Goal: Share content: Share content

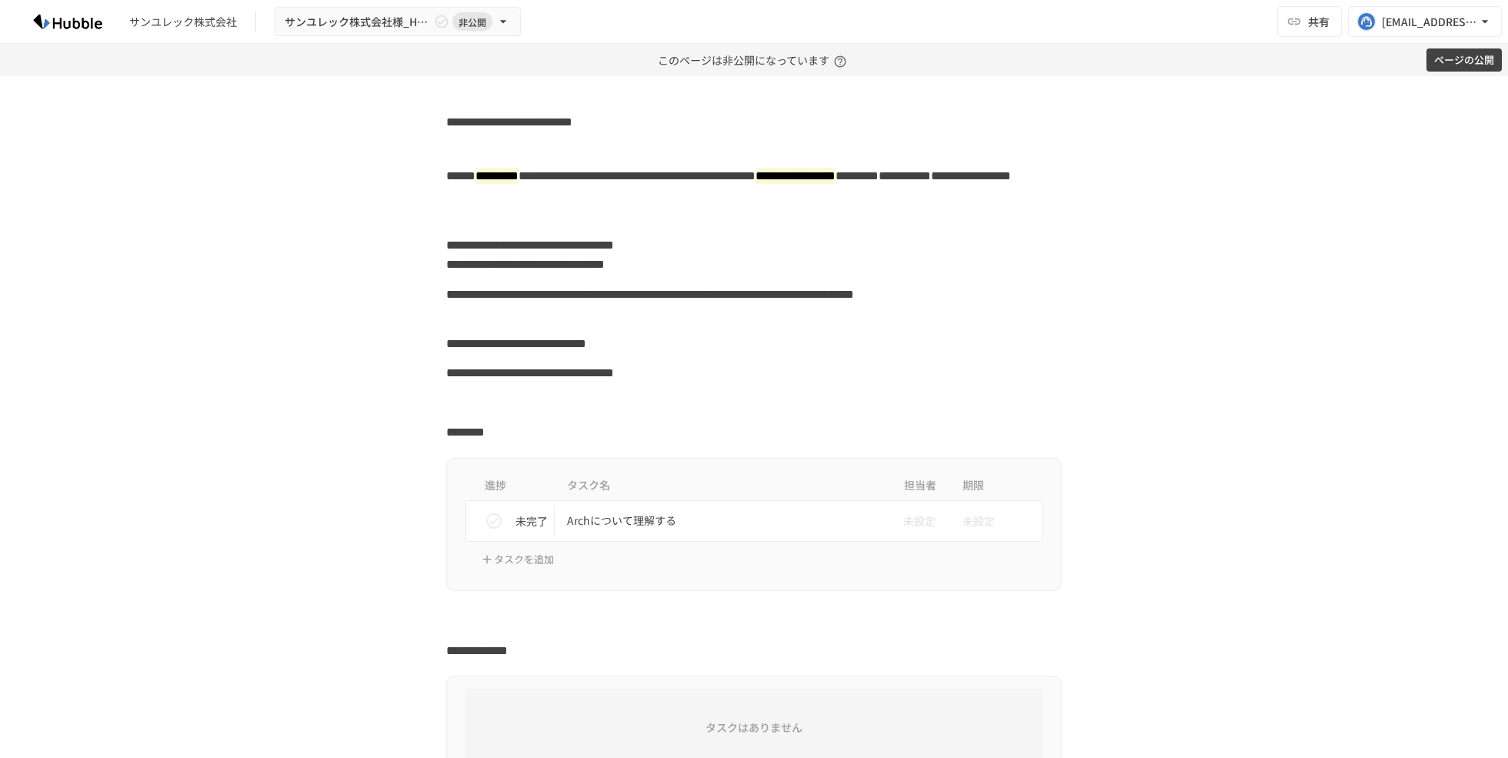
click at [576, 120] on h2 "**********" at bounding box center [753, 119] width 615 height 25
paste h2
click at [649, 344] on div "**********" at bounding box center [753, 342] width 615 height 29
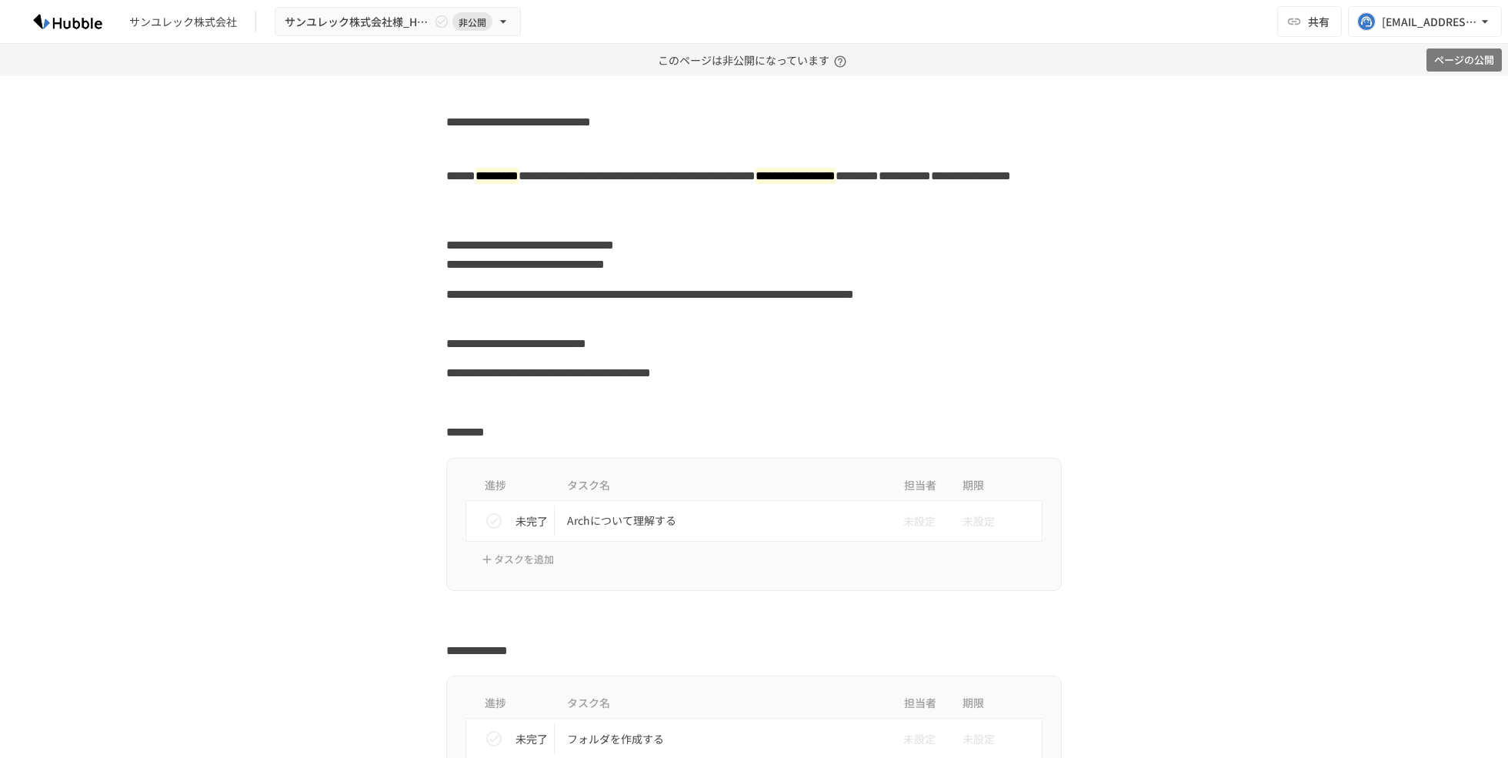
click at [1459, 52] on button "ページの公開" at bounding box center [1463, 60] width 75 height 24
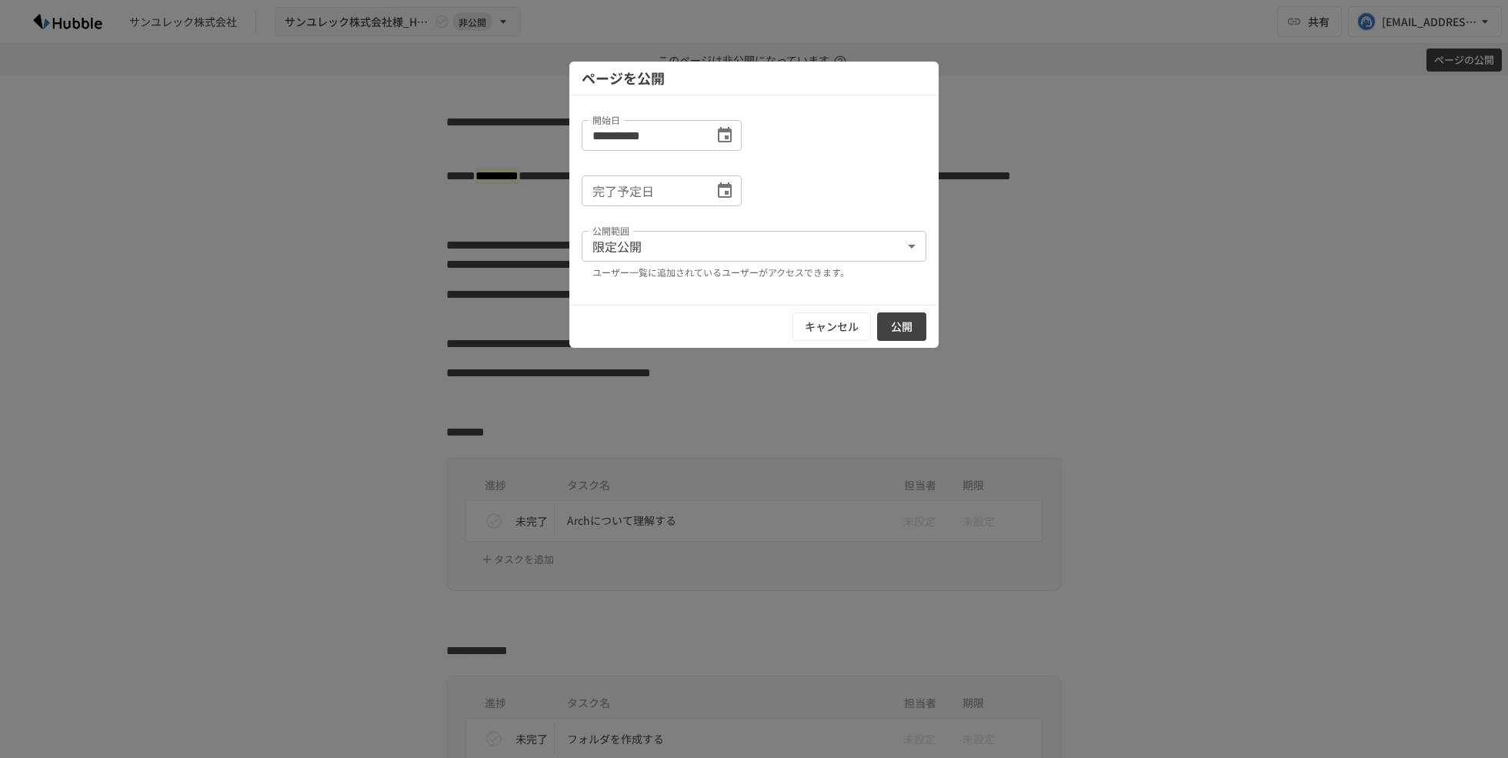
click at [699, 191] on input "完了予定日" at bounding box center [643, 190] width 122 height 31
click at [733, 191] on icon "Choose date" at bounding box center [724, 191] width 18 height 18
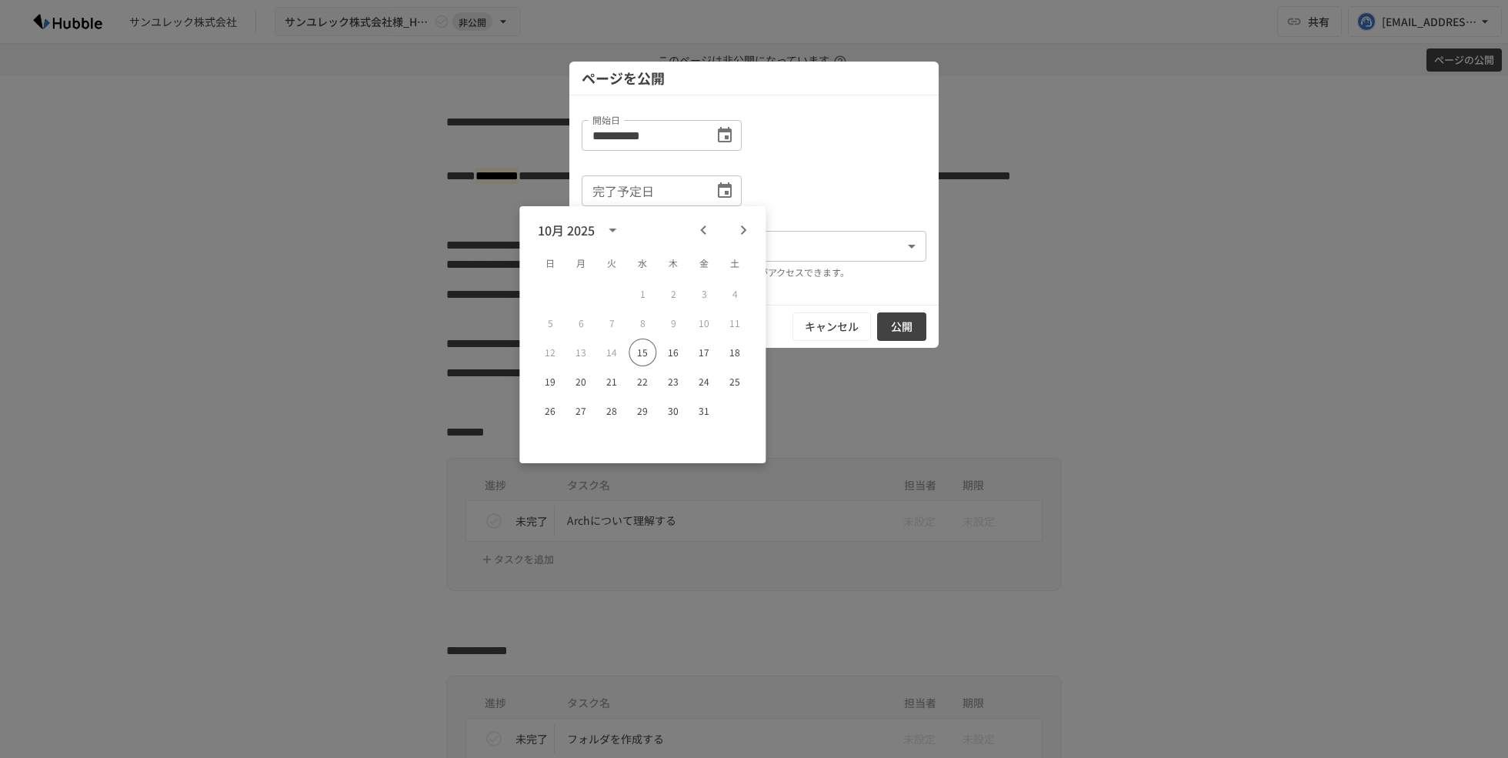
click at [745, 234] on icon "Next month" at bounding box center [743, 230] width 18 height 18
click at [690, 329] on div "4 5 6 7 8 9 10" at bounding box center [642, 323] width 246 height 28
click at [702, 342] on button "16" at bounding box center [704, 352] width 28 height 28
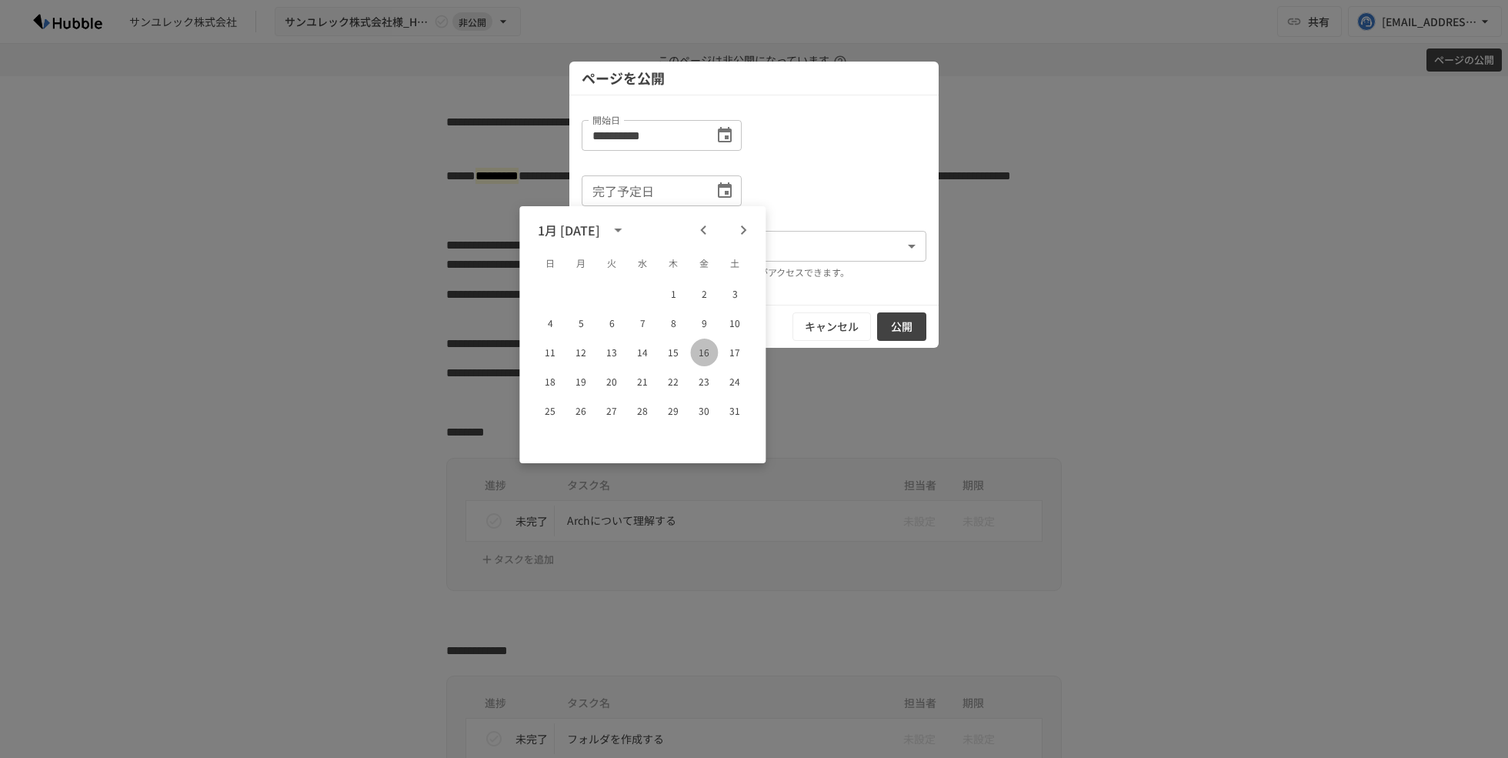
type input "**********"
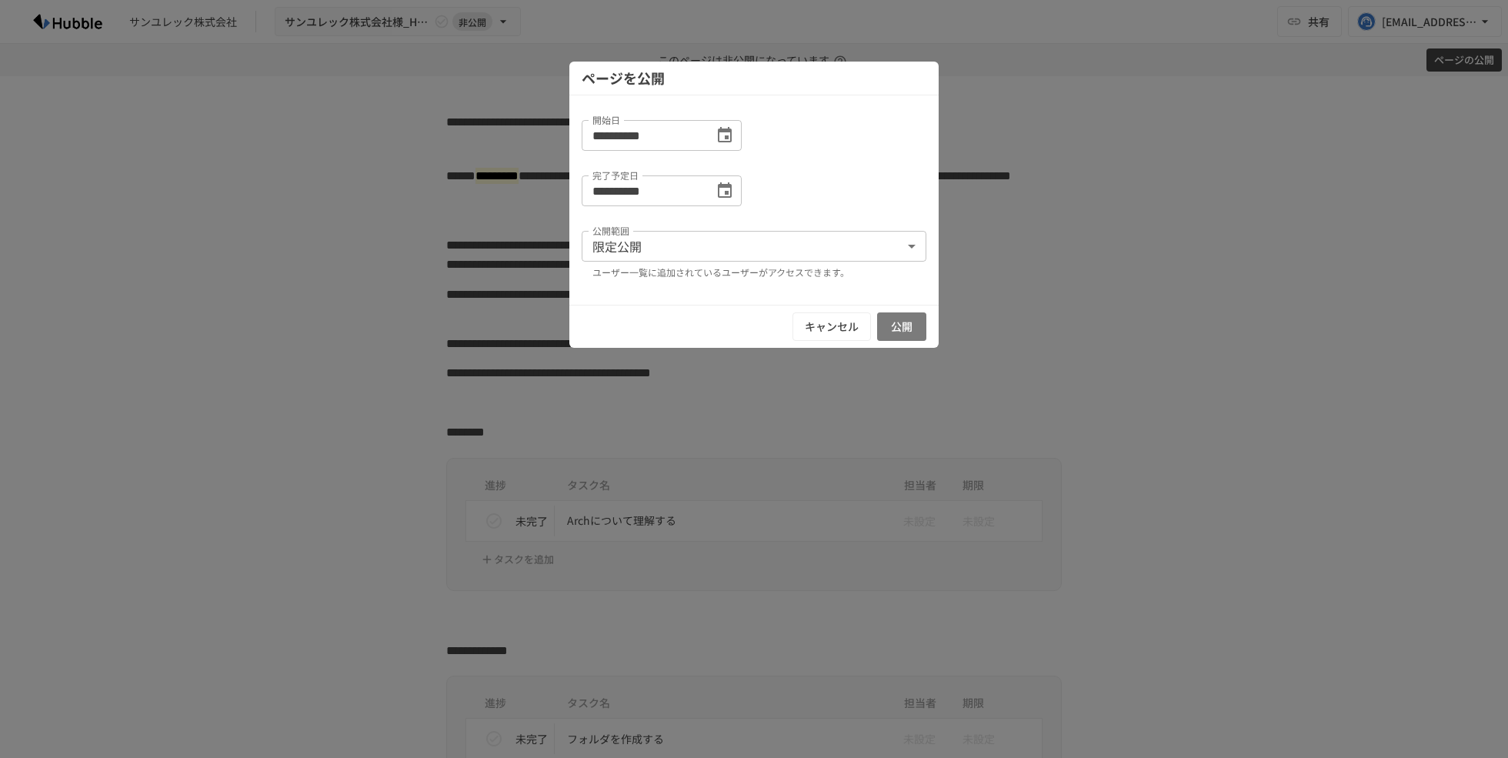
click at [908, 323] on button "公開" at bounding box center [901, 326] width 49 height 28
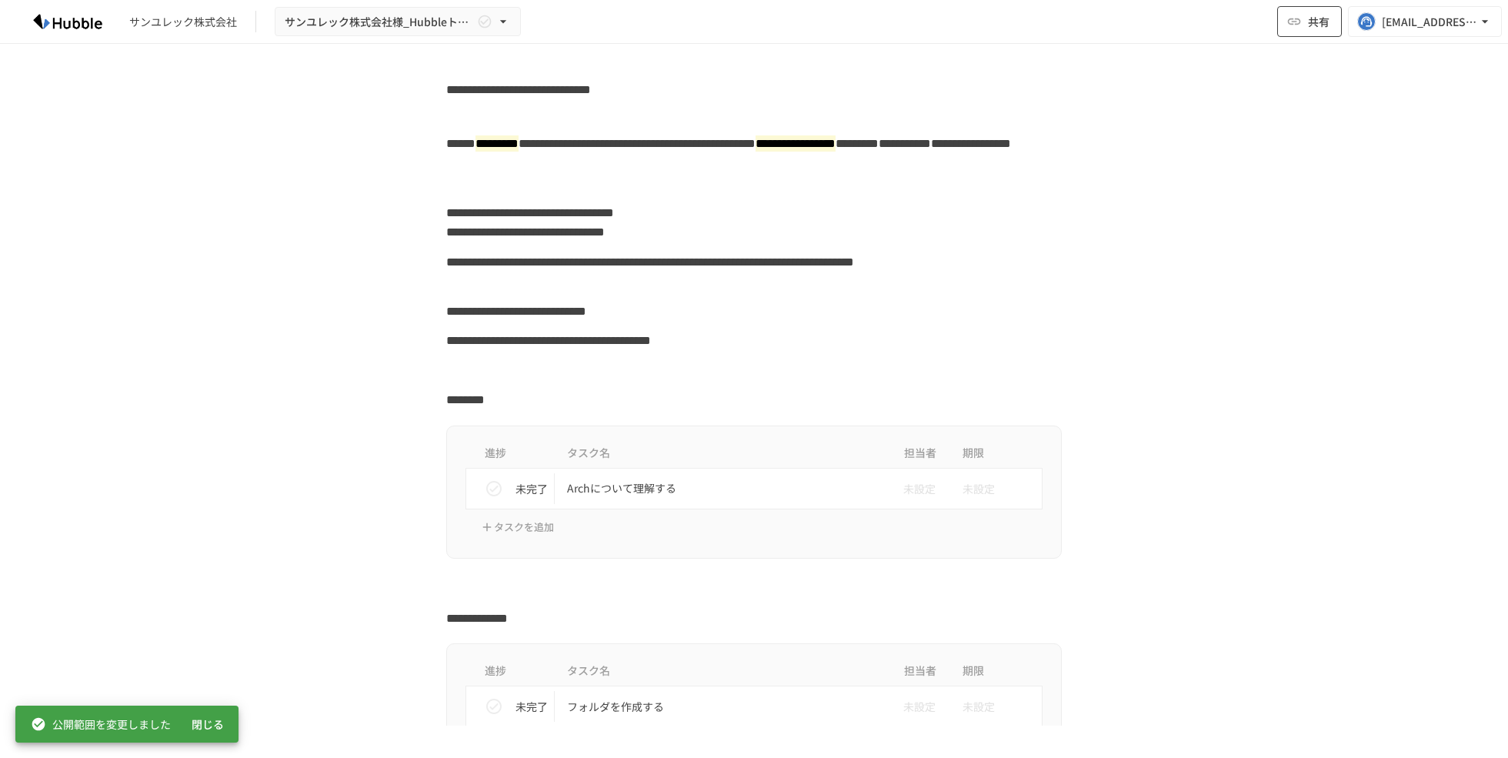
click at [1308, 22] on span "共有" at bounding box center [1319, 21] width 22 height 17
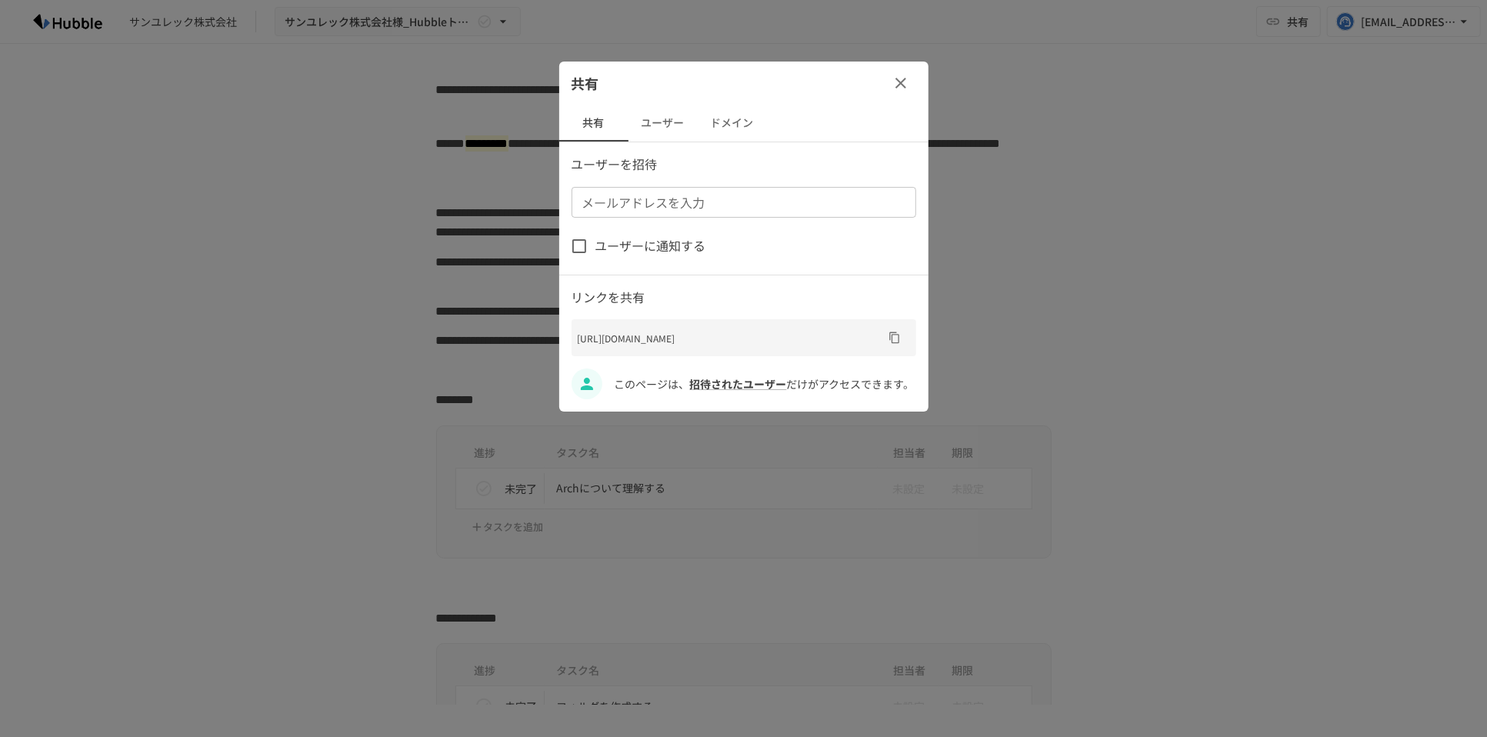
click at [689, 205] on input "メールアドレスを入力" at bounding box center [742, 203] width 333 height 22
paste input "**********"
type input "**********"
click at [782, 162] on p "ユーザーを招待" at bounding box center [744, 165] width 345 height 20
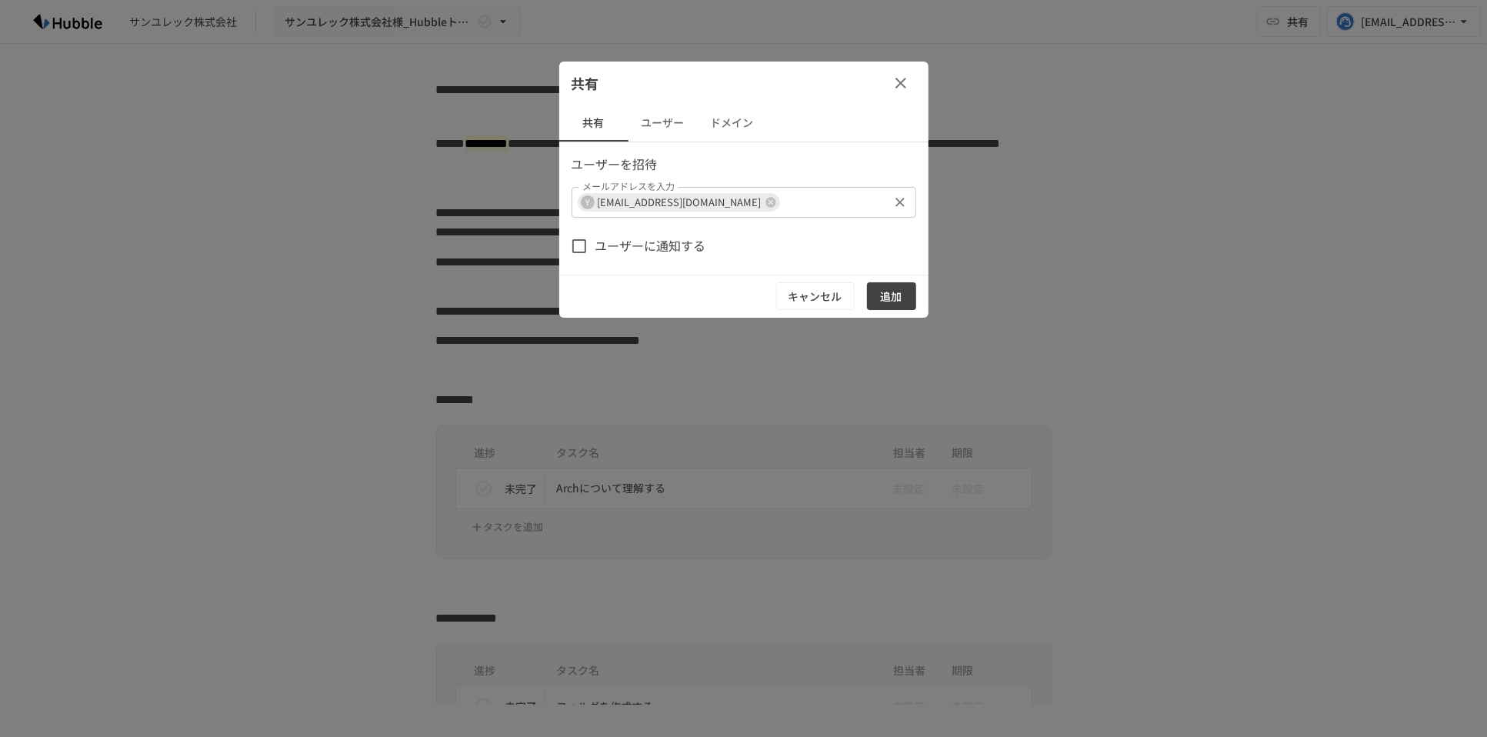
click at [828, 202] on input "メールアドレスを入力" at bounding box center [834, 203] width 105 height 22
paste input "**********"
type input "**********"
click at [822, 137] on div "共有 ユーザー ドメイン" at bounding box center [743, 123] width 369 height 37
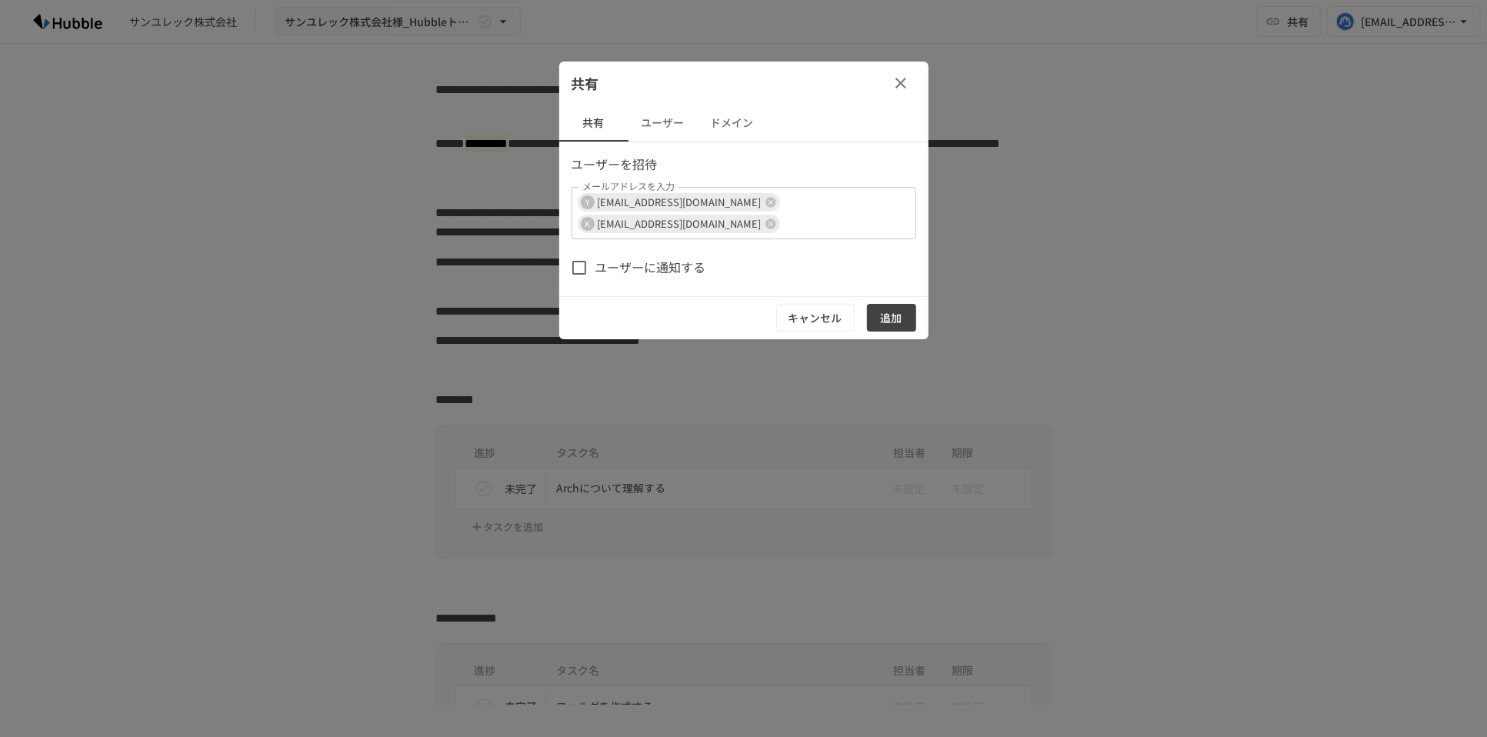
click at [889, 309] on button "追加" at bounding box center [891, 318] width 49 height 28
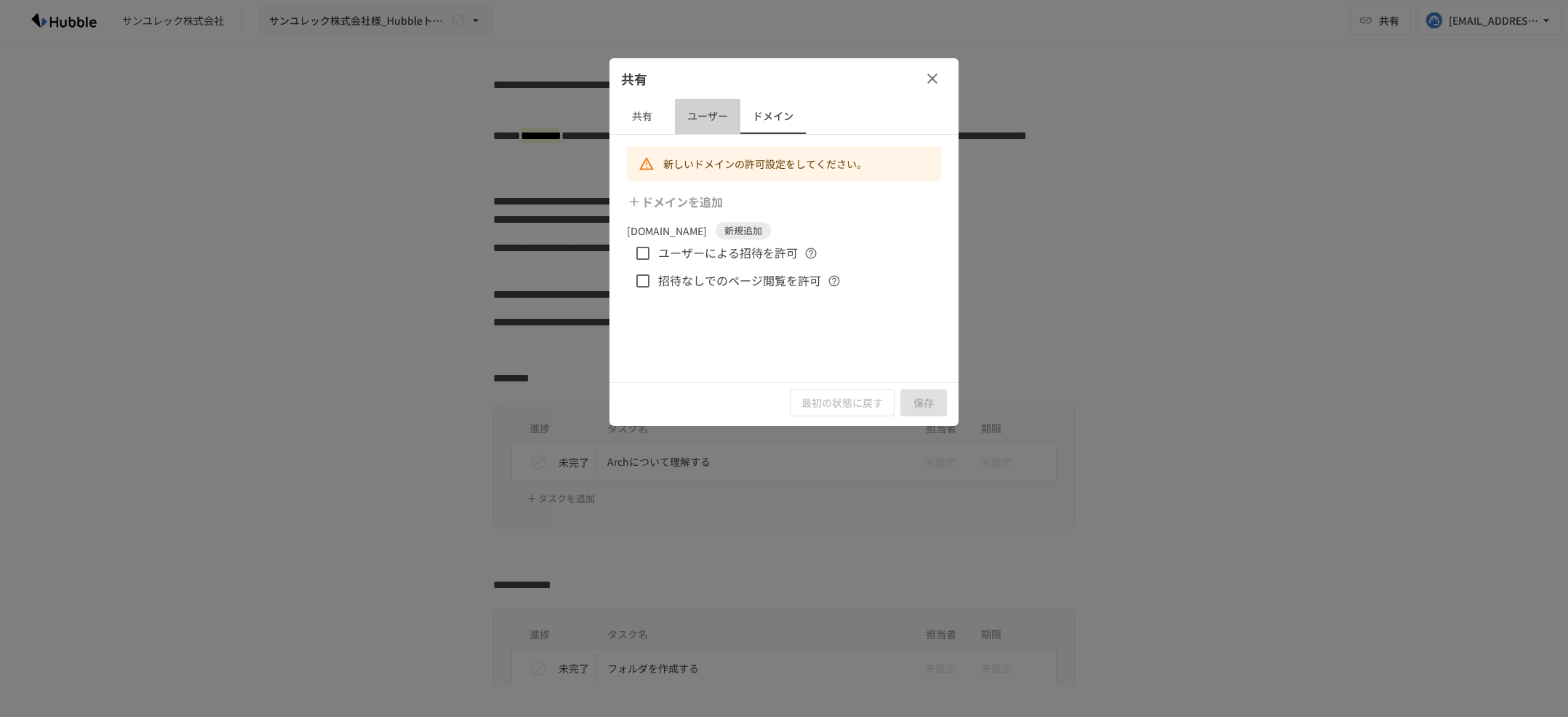
click at [706, 125] on button "ユーザー" at bounding box center [707, 116] width 65 height 35
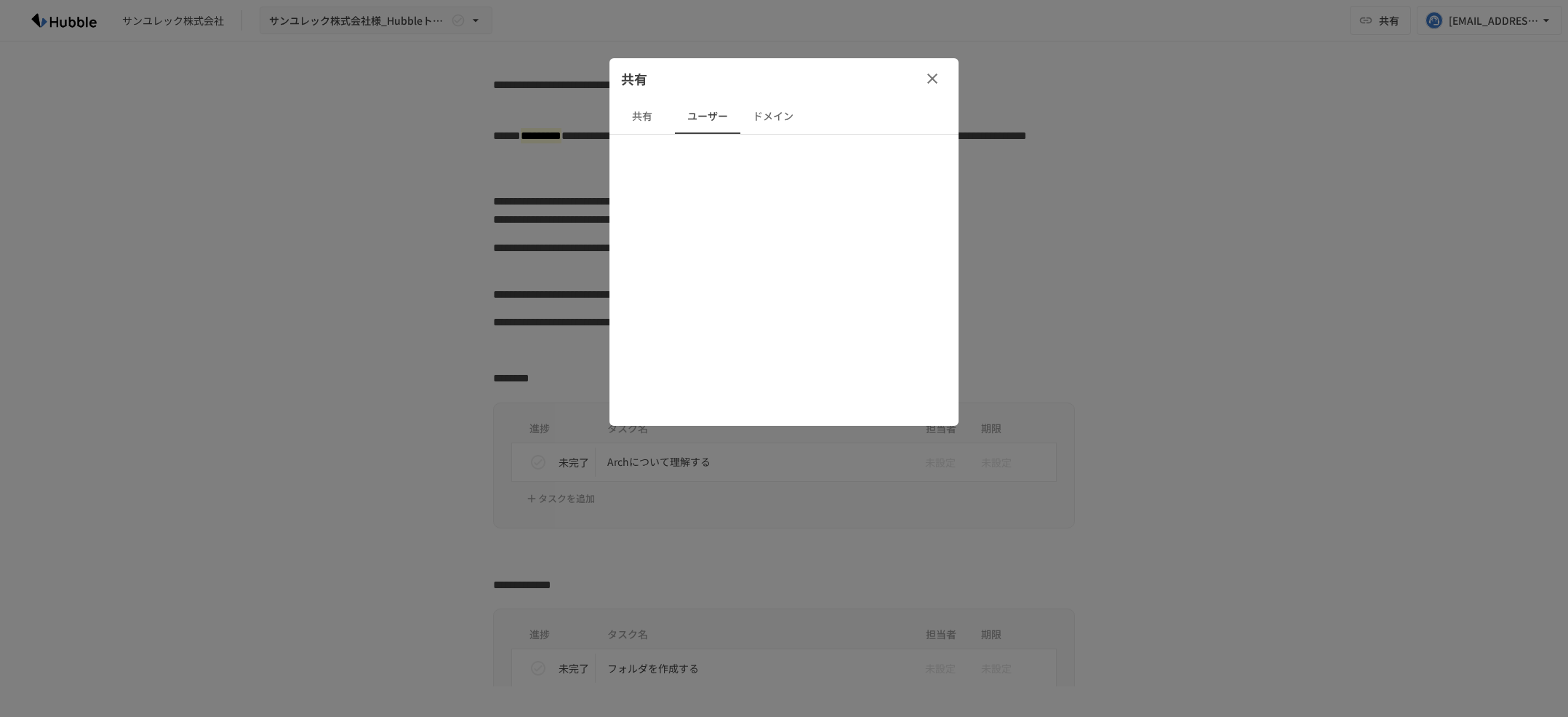
click at [642, 116] on button "共有" at bounding box center [642, 116] width 65 height 35
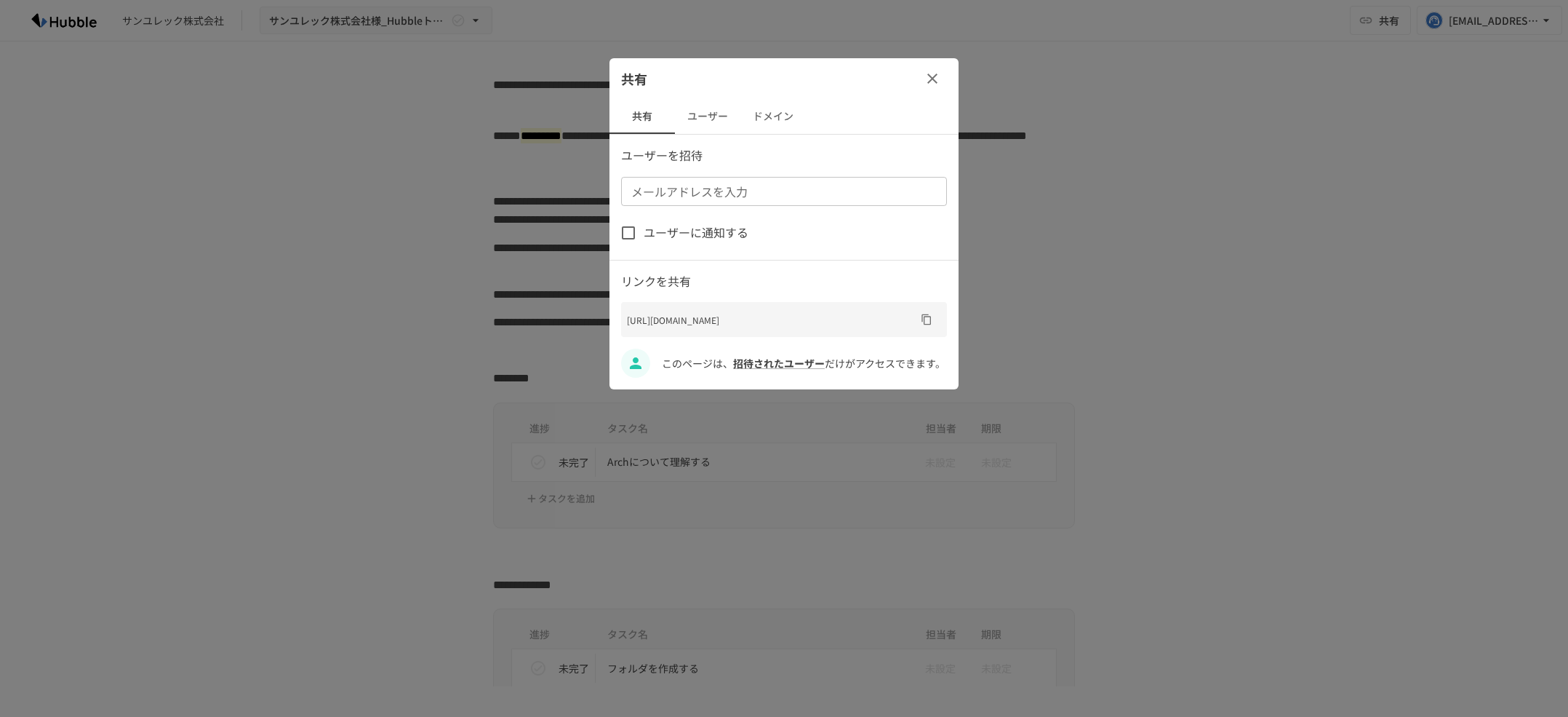
click at [695, 119] on button "ユーザー" at bounding box center [707, 116] width 65 height 35
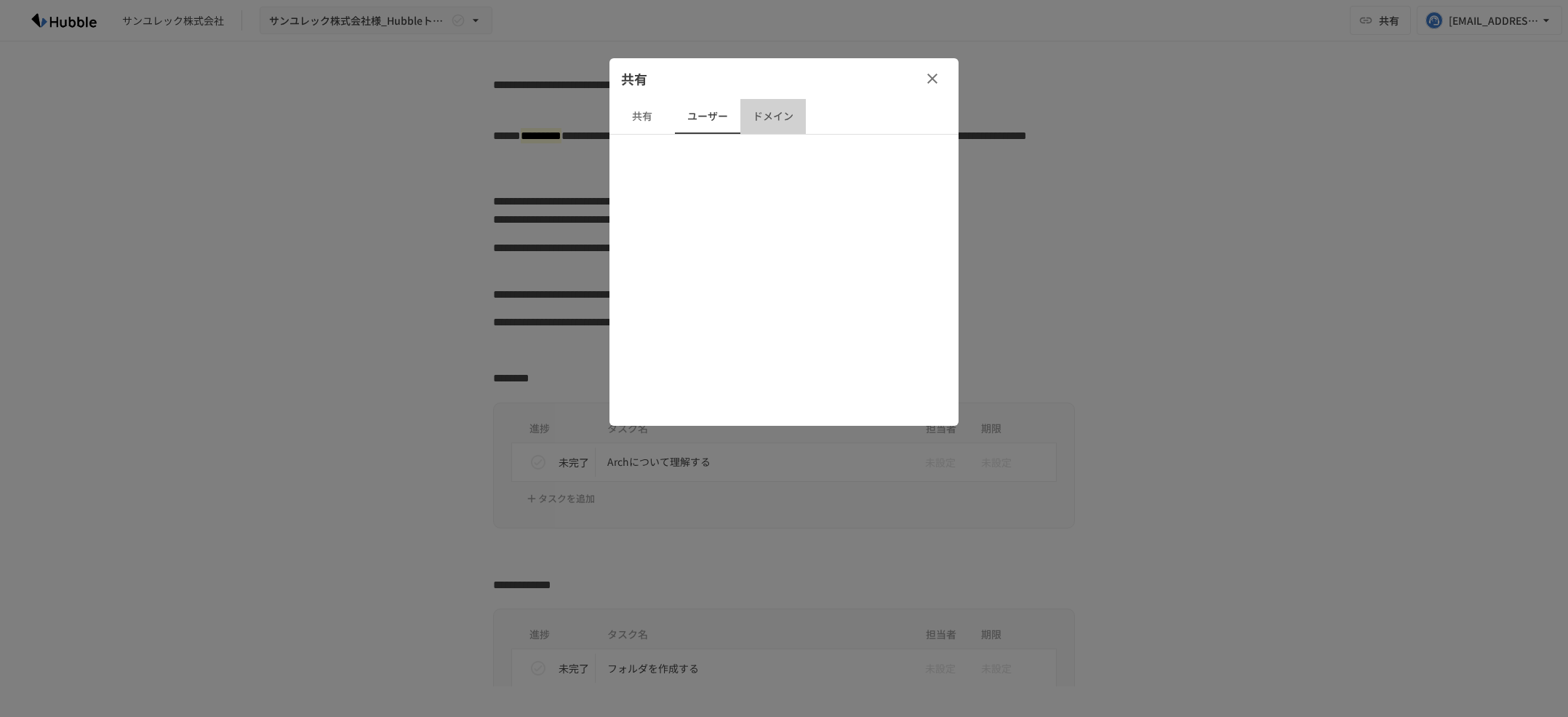
click at [764, 116] on button "ドメイン" at bounding box center [773, 116] width 65 height 35
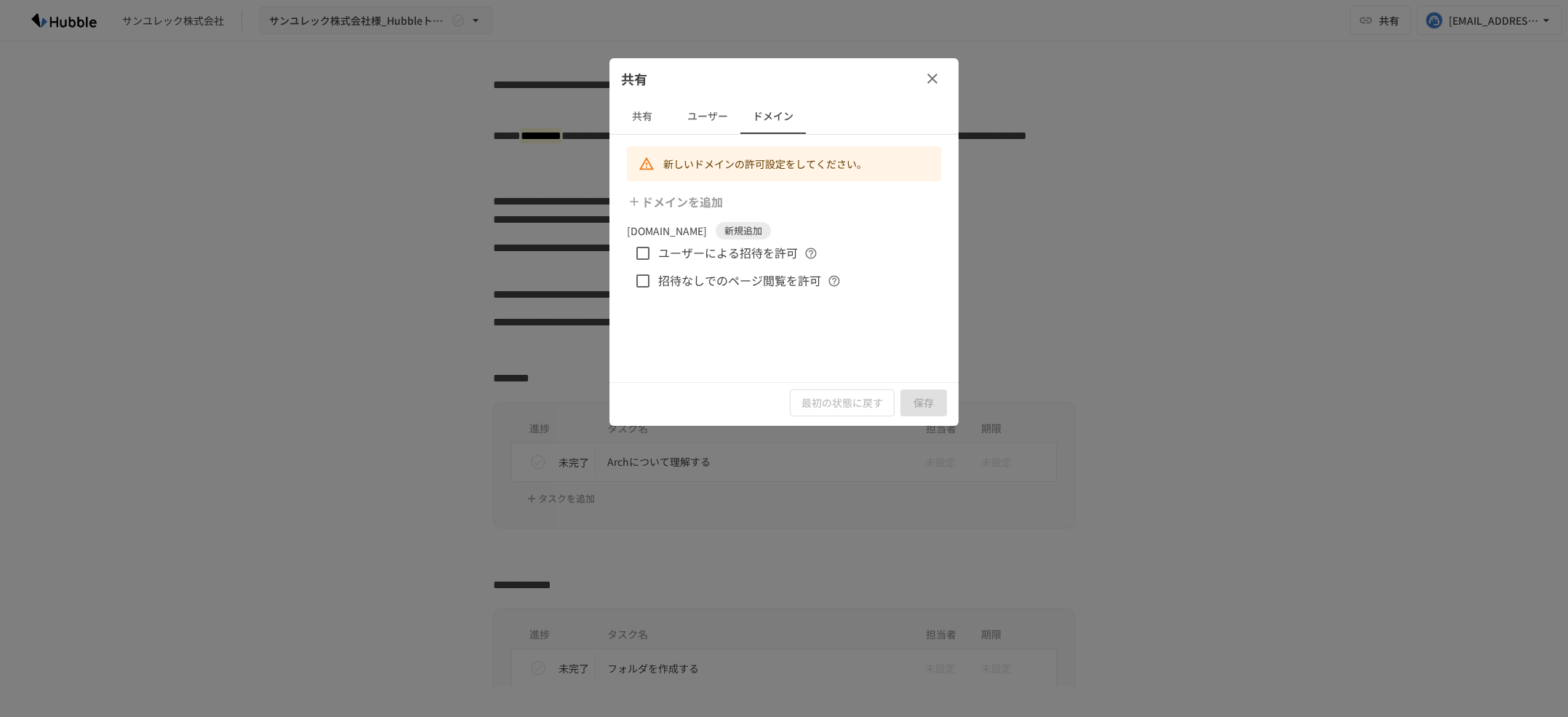
click at [701, 116] on button "ユーザー" at bounding box center [707, 116] width 65 height 35
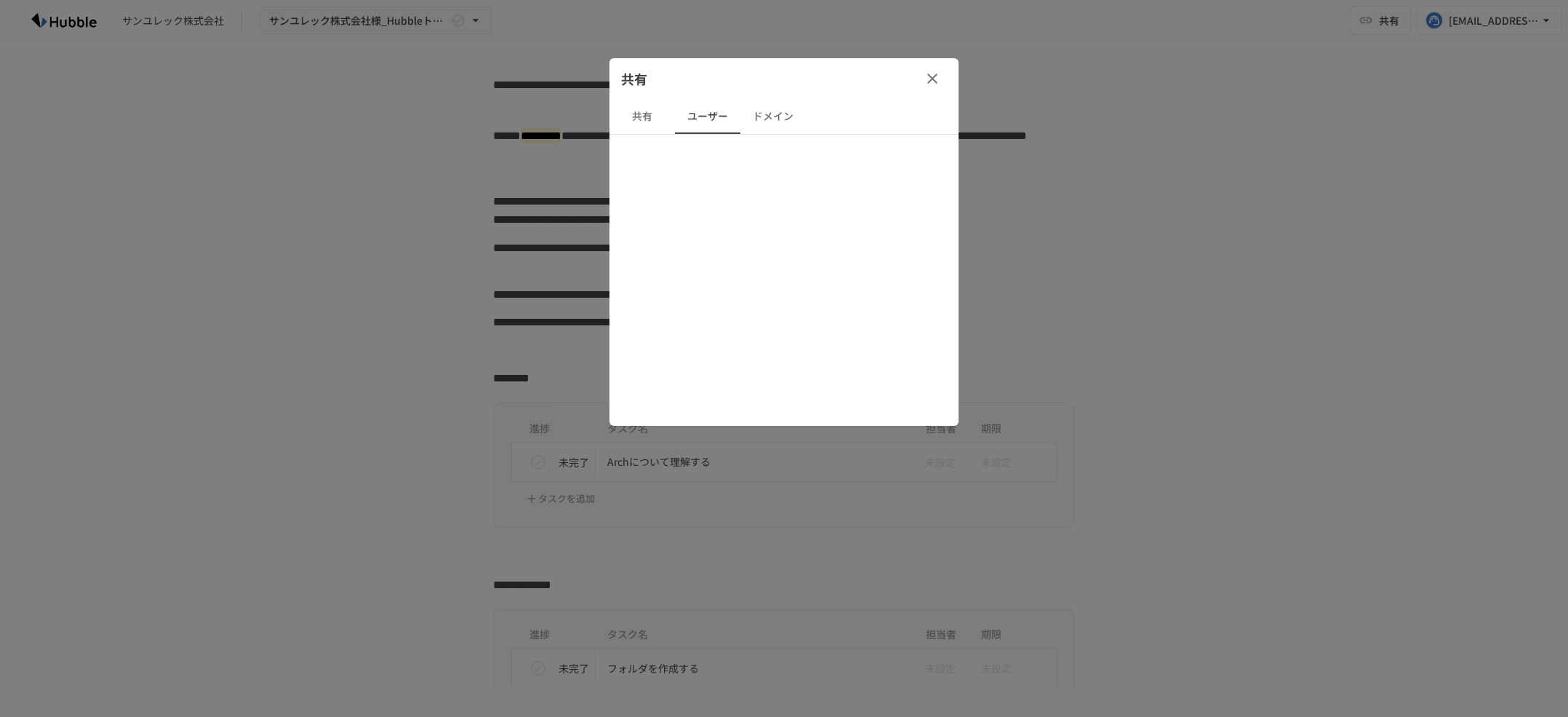
click at [718, 116] on button "ユーザー" at bounding box center [707, 116] width 65 height 35
click at [761, 116] on button "ドメイン" at bounding box center [773, 116] width 65 height 35
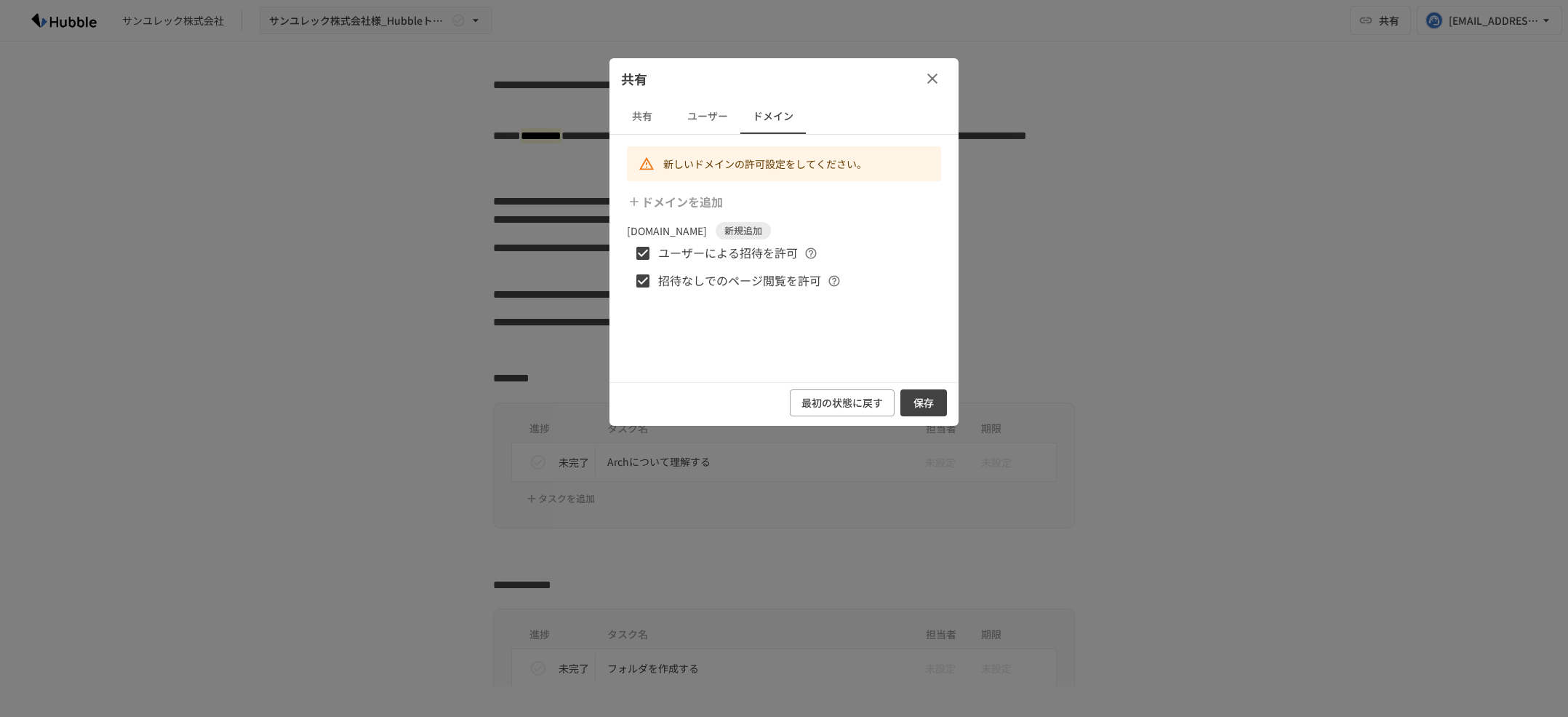
click at [913, 393] on button "保存" at bounding box center [923, 403] width 46 height 26
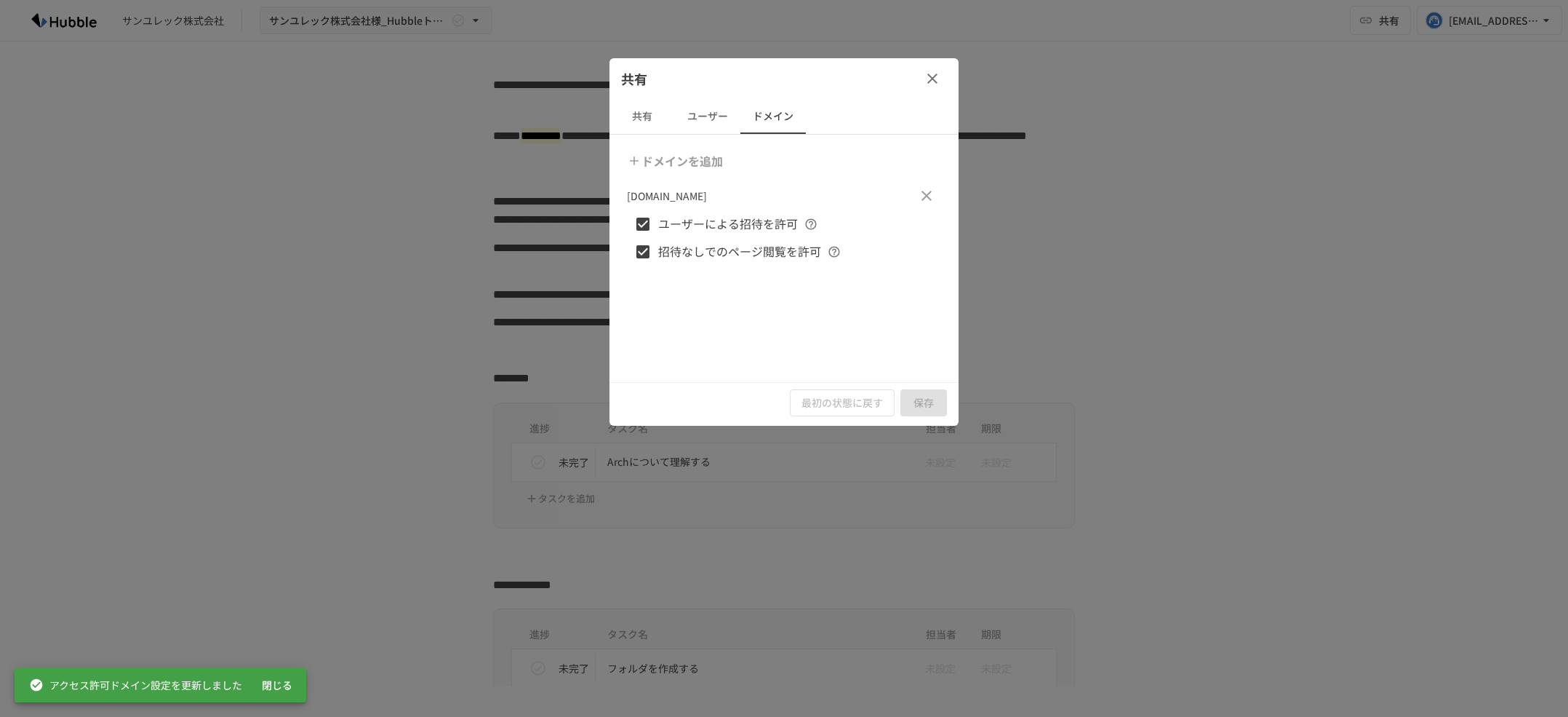
click at [715, 114] on button "ユーザー" at bounding box center [707, 116] width 65 height 35
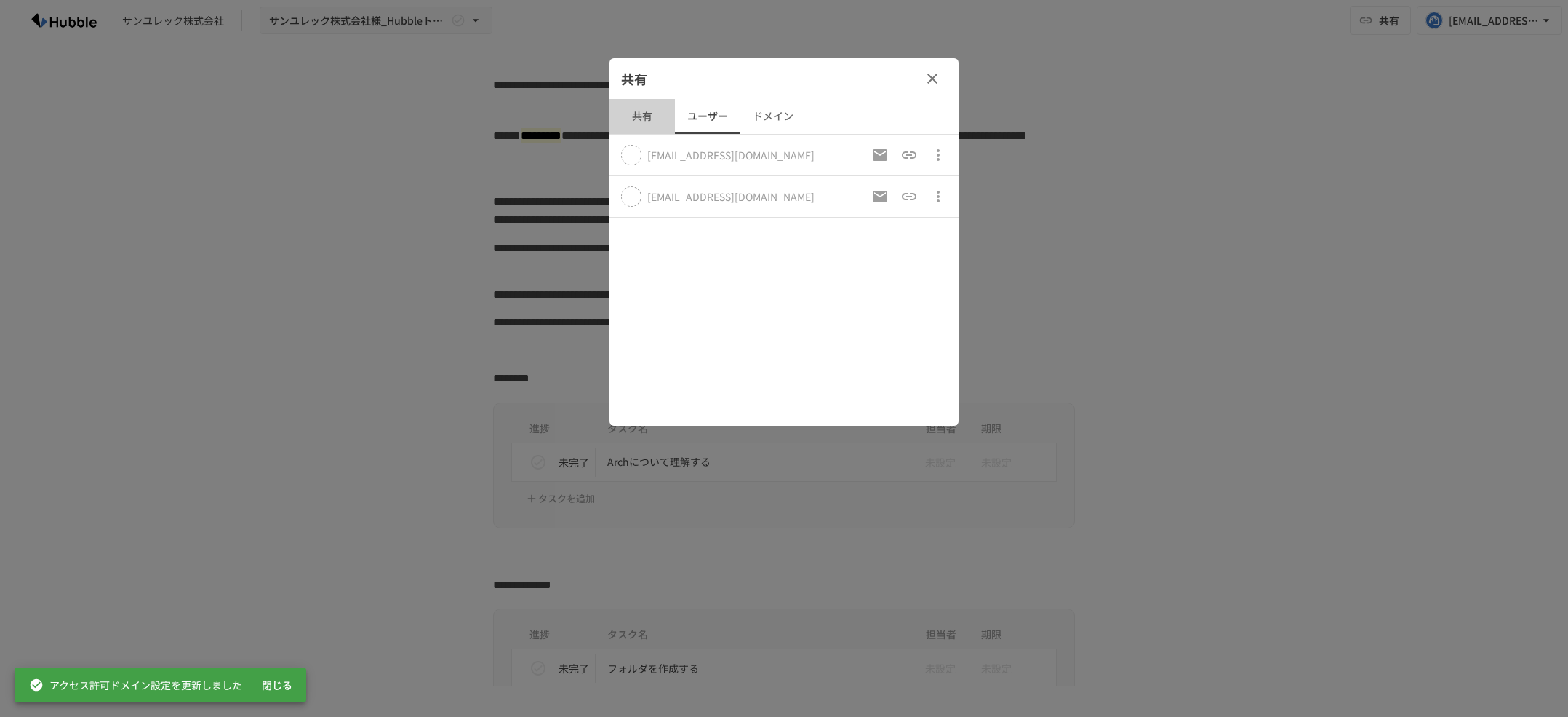
click at [648, 105] on button "共有" at bounding box center [642, 116] width 65 height 35
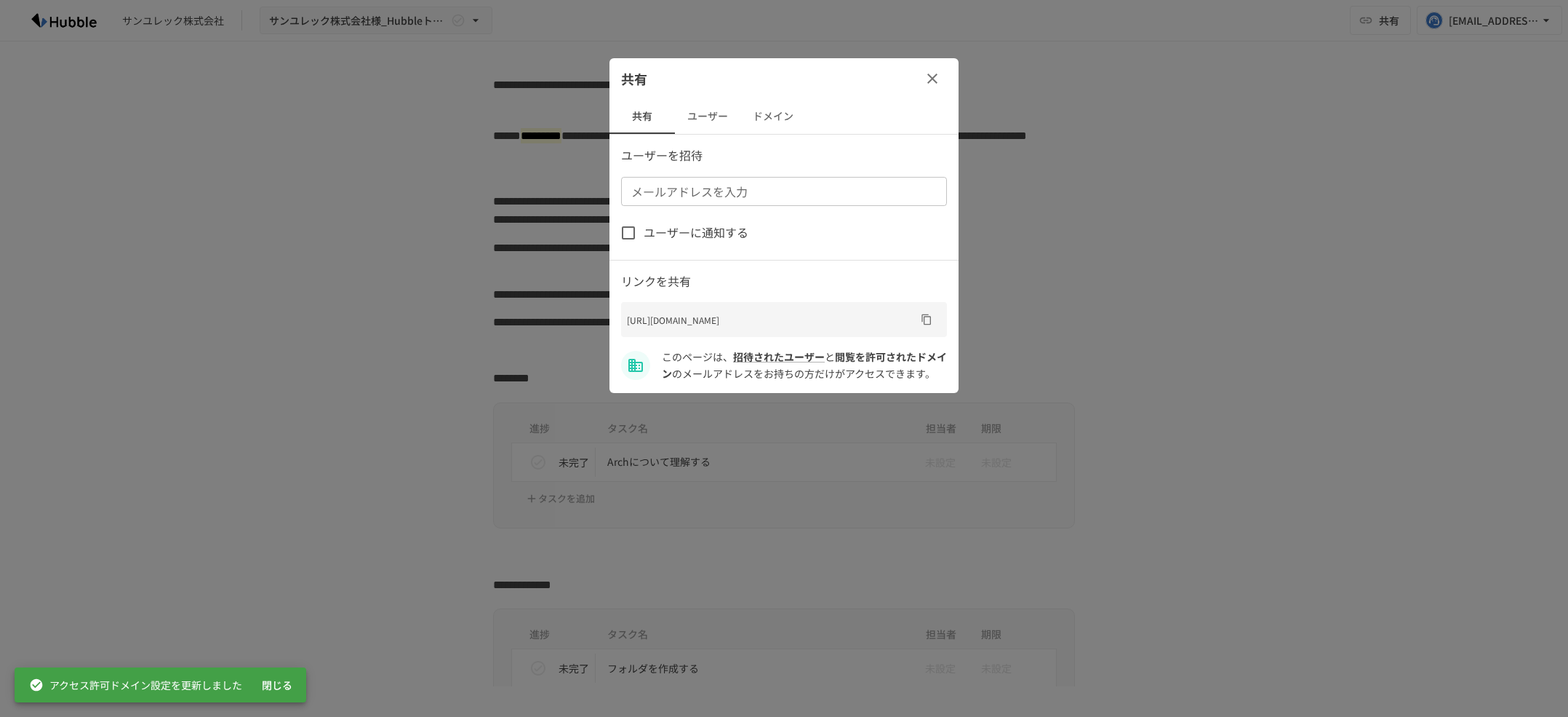
click at [723, 114] on button "ユーザー" at bounding box center [707, 116] width 65 height 35
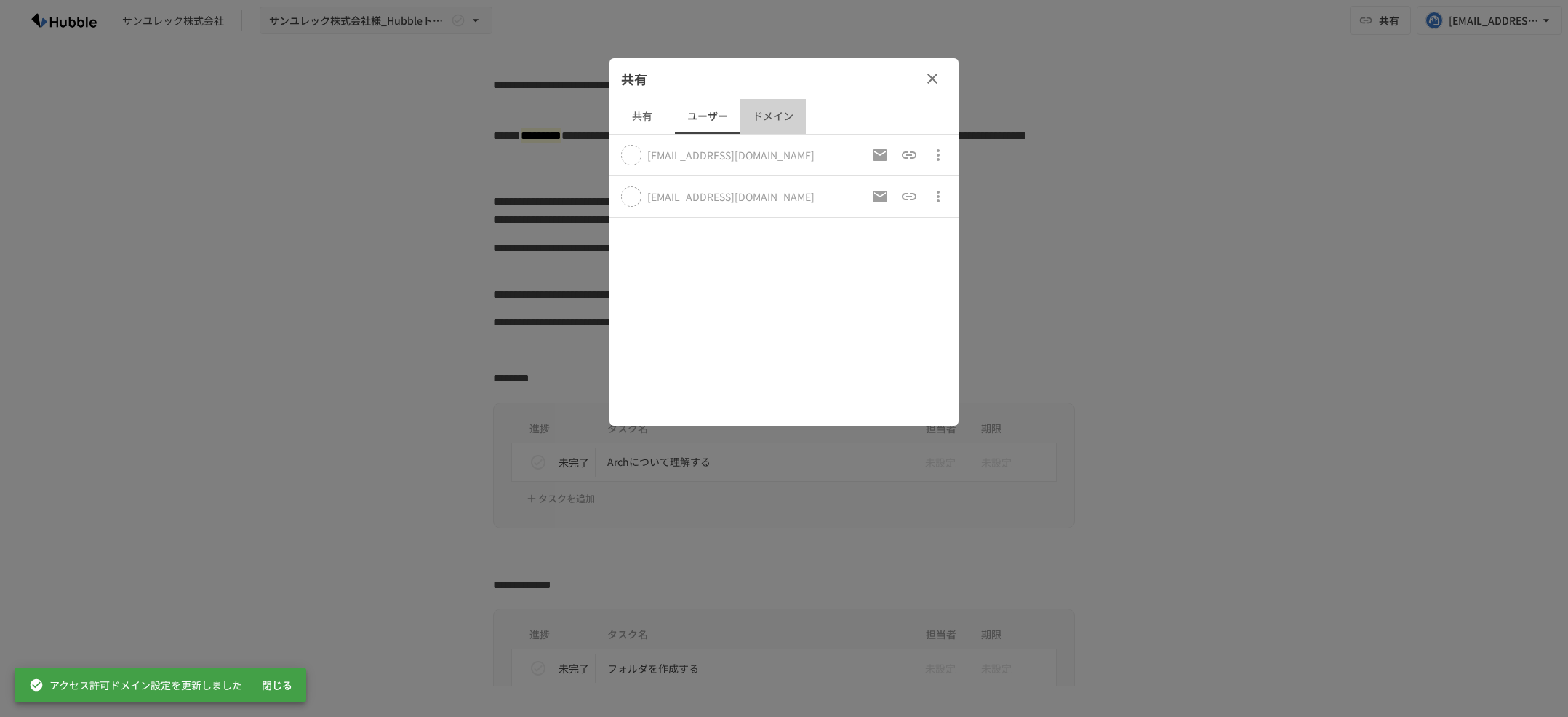
click at [768, 114] on button "ドメイン" at bounding box center [773, 116] width 65 height 35
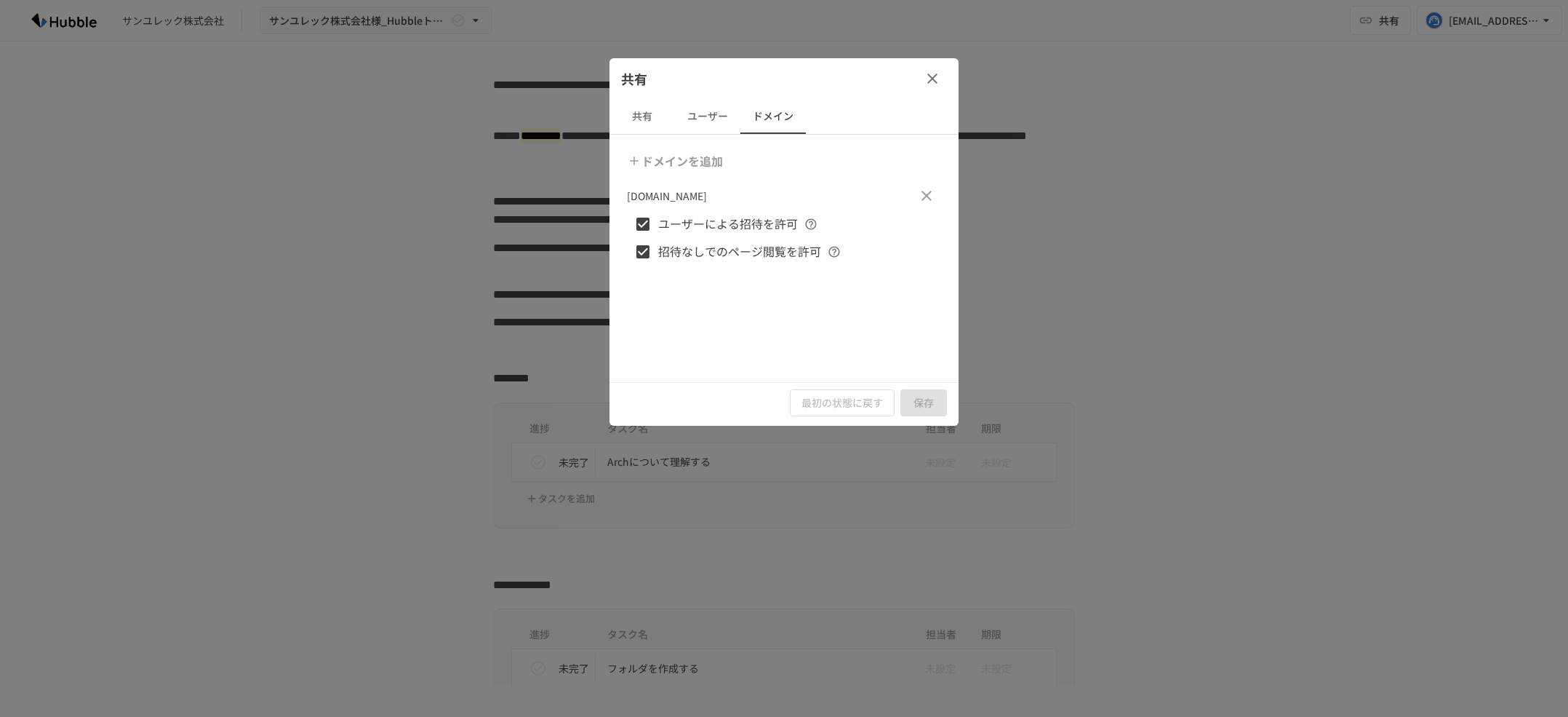
click at [907, 105] on div "共有 ユーザー ドメイン" at bounding box center [784, 116] width 349 height 35
click at [942, 76] on button "button" at bounding box center [932, 79] width 29 height 29
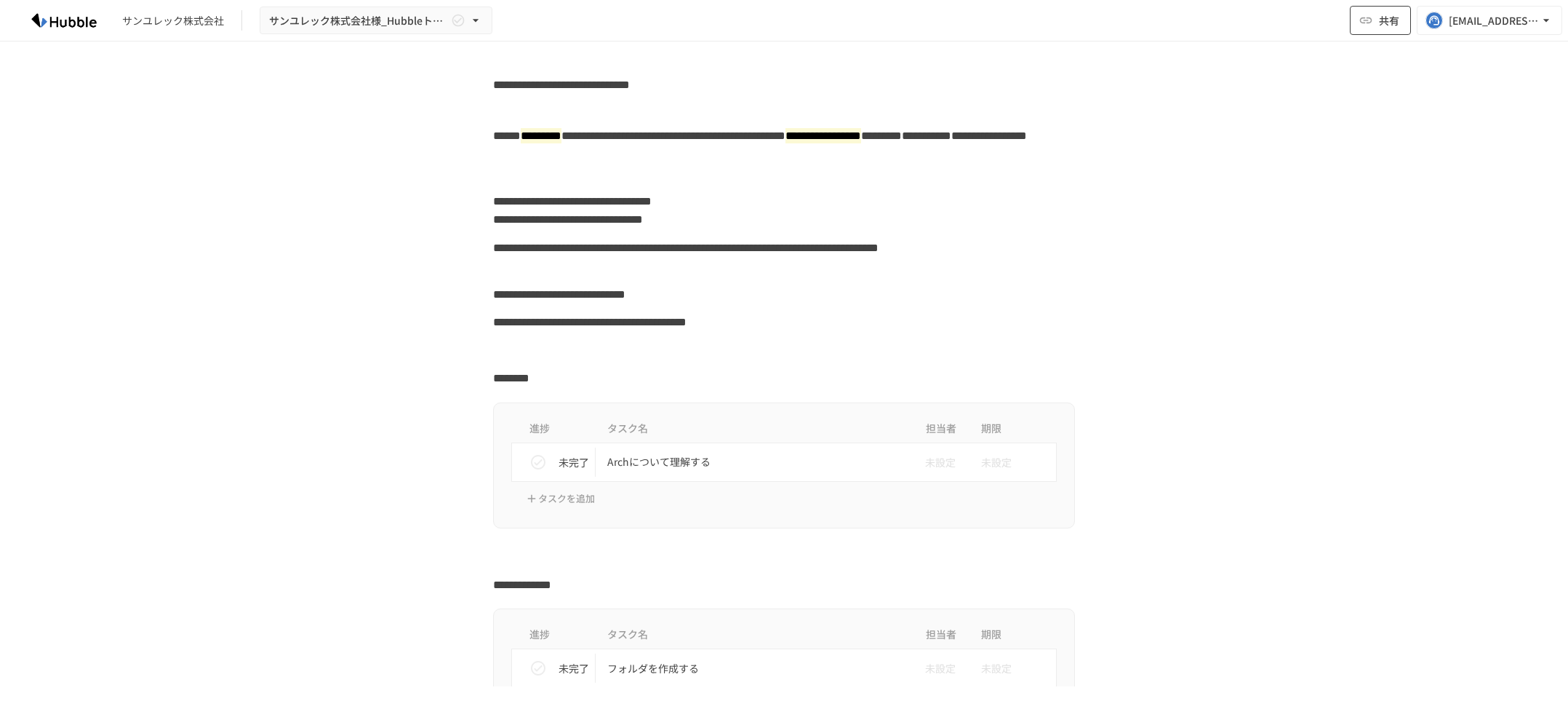
click at [1372, 11] on button "共有" at bounding box center [1381, 20] width 61 height 29
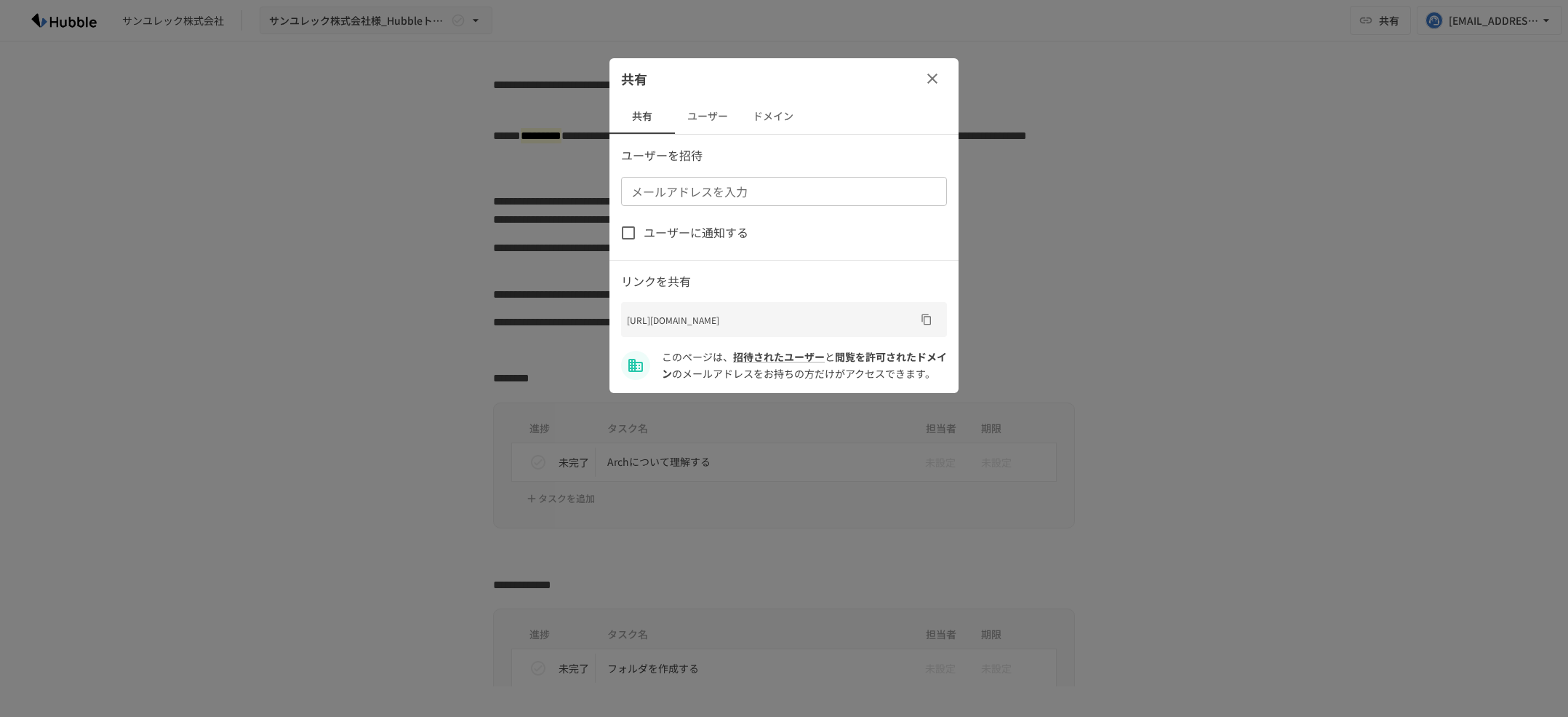
click at [924, 317] on icon "URLをコピー" at bounding box center [927, 320] width 11 height 11
click at [938, 82] on icon "button" at bounding box center [932, 79] width 17 height 17
